Goal: Check status: Check status

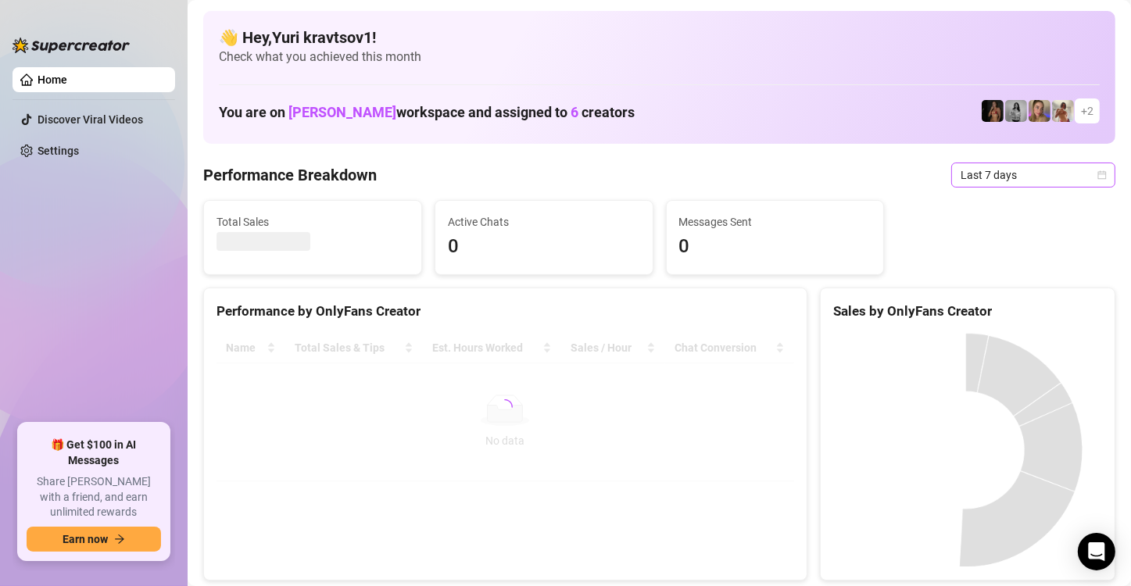
click at [1075, 181] on span "Last 7 days" at bounding box center [1032, 174] width 145 height 23
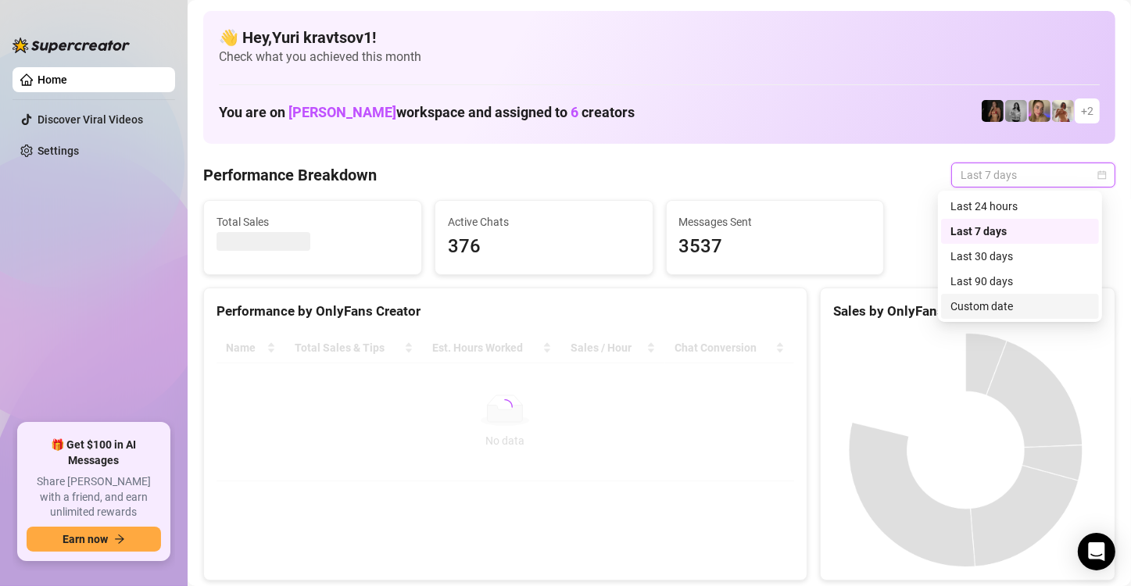
click at [1040, 305] on div "Custom date" at bounding box center [1019, 306] width 139 height 17
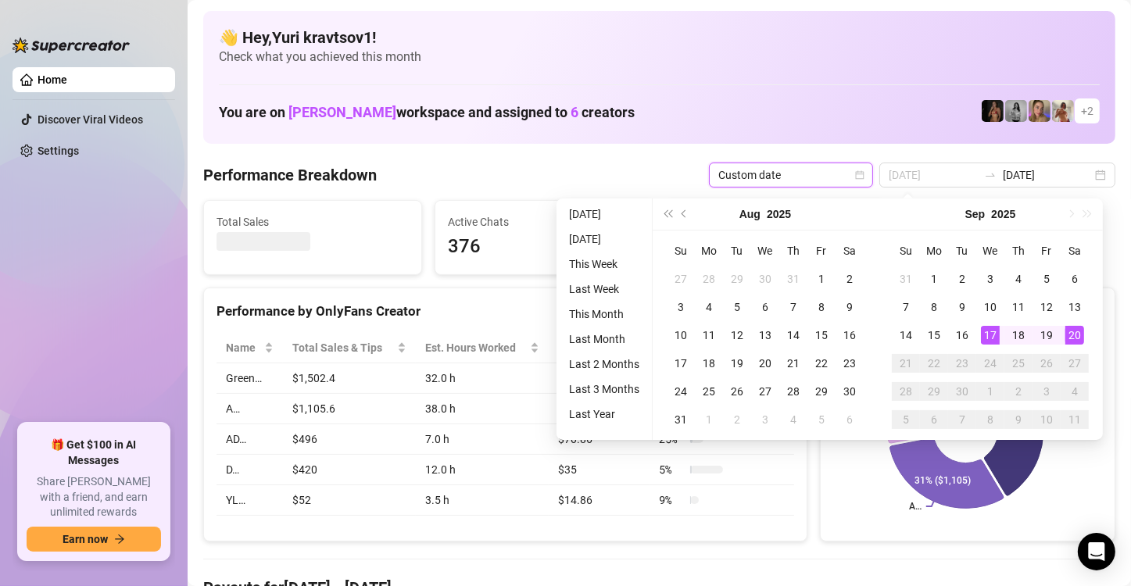
type input "[DATE]"
click at [1075, 338] on div "20" at bounding box center [1074, 335] width 19 height 19
click at [1074, 338] on div "20" at bounding box center [1074, 335] width 19 height 19
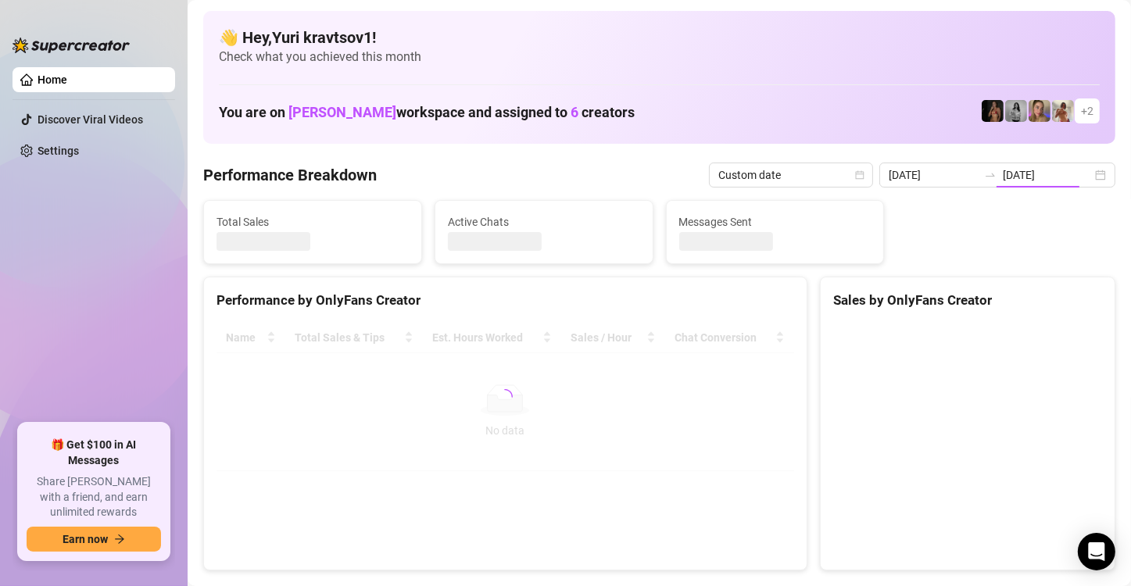
type input "[DATE]"
